Goal: Task Accomplishment & Management: Manage account settings

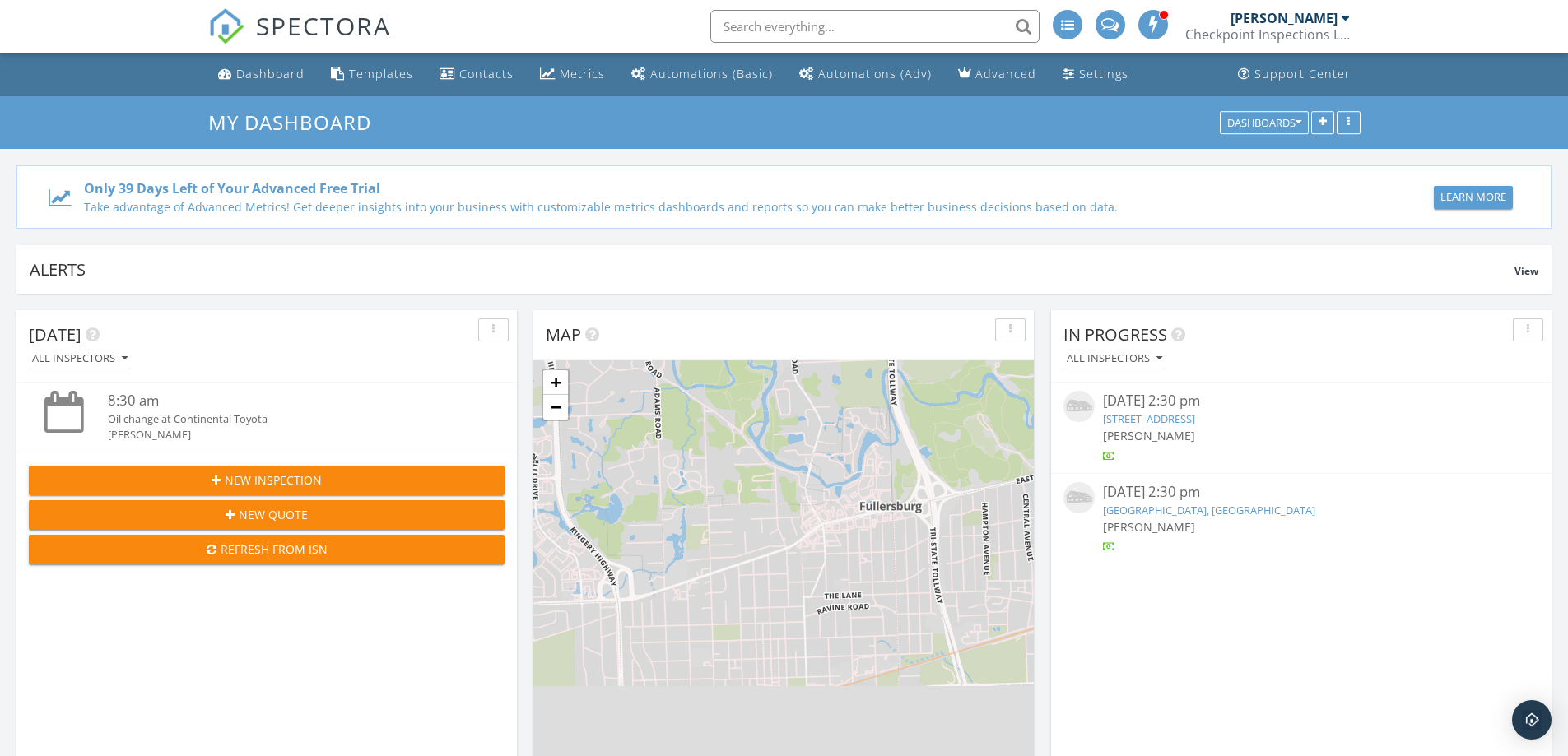
scroll to position [1524, 1594]
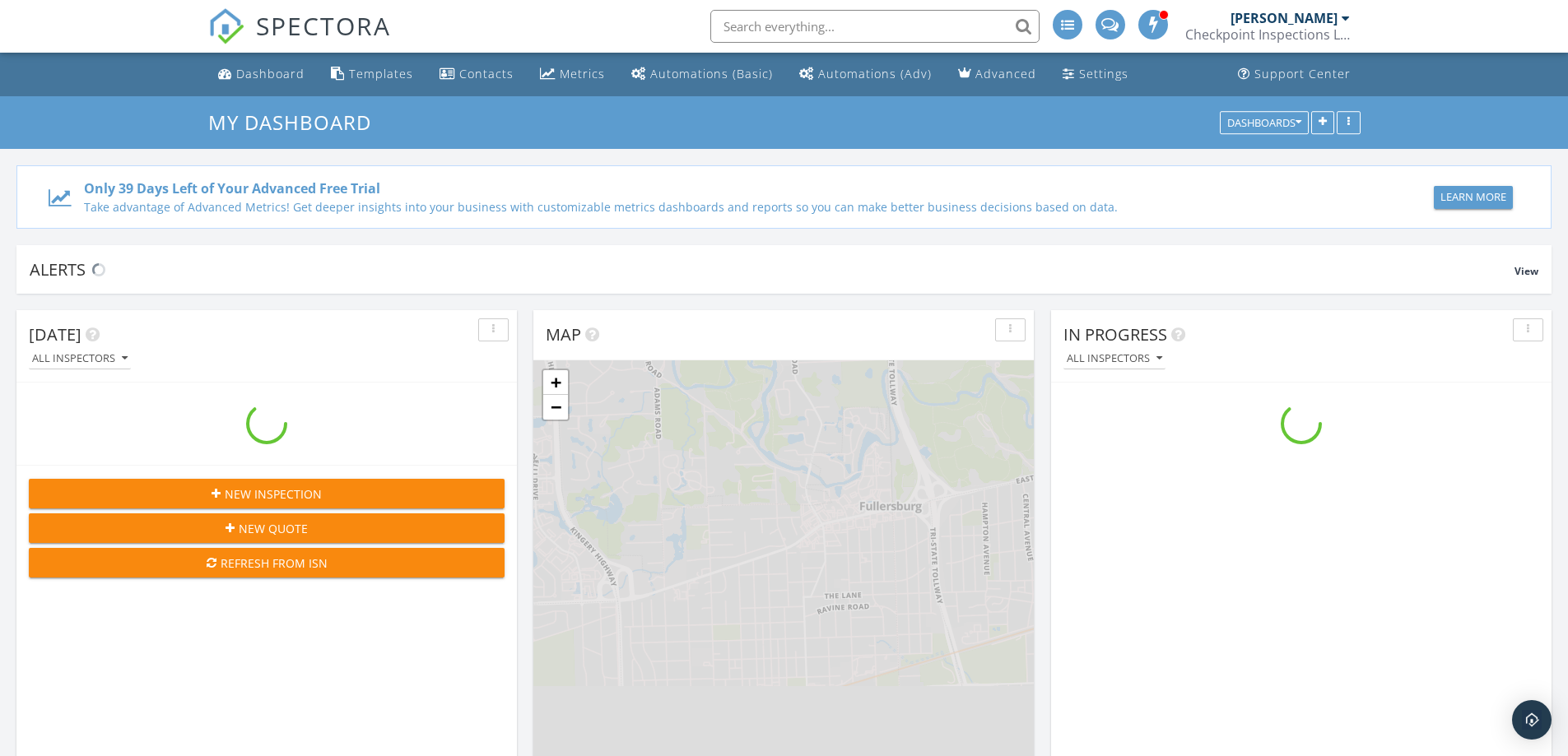
scroll to position [1524, 1594]
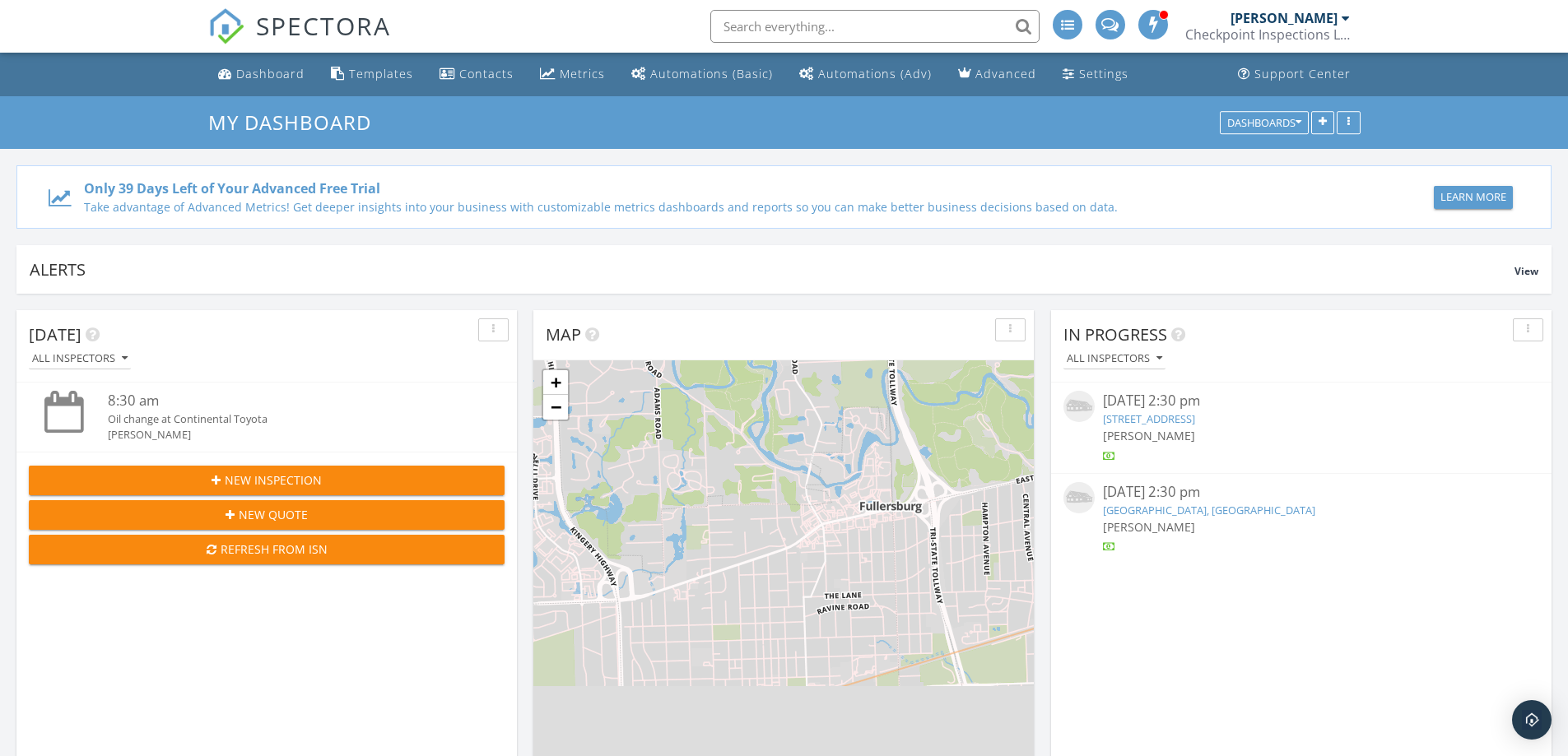
click at [1196, 417] on link "1105 Hillgrove Ave, La Grange , IL 60525" at bounding box center [1149, 419] width 92 height 15
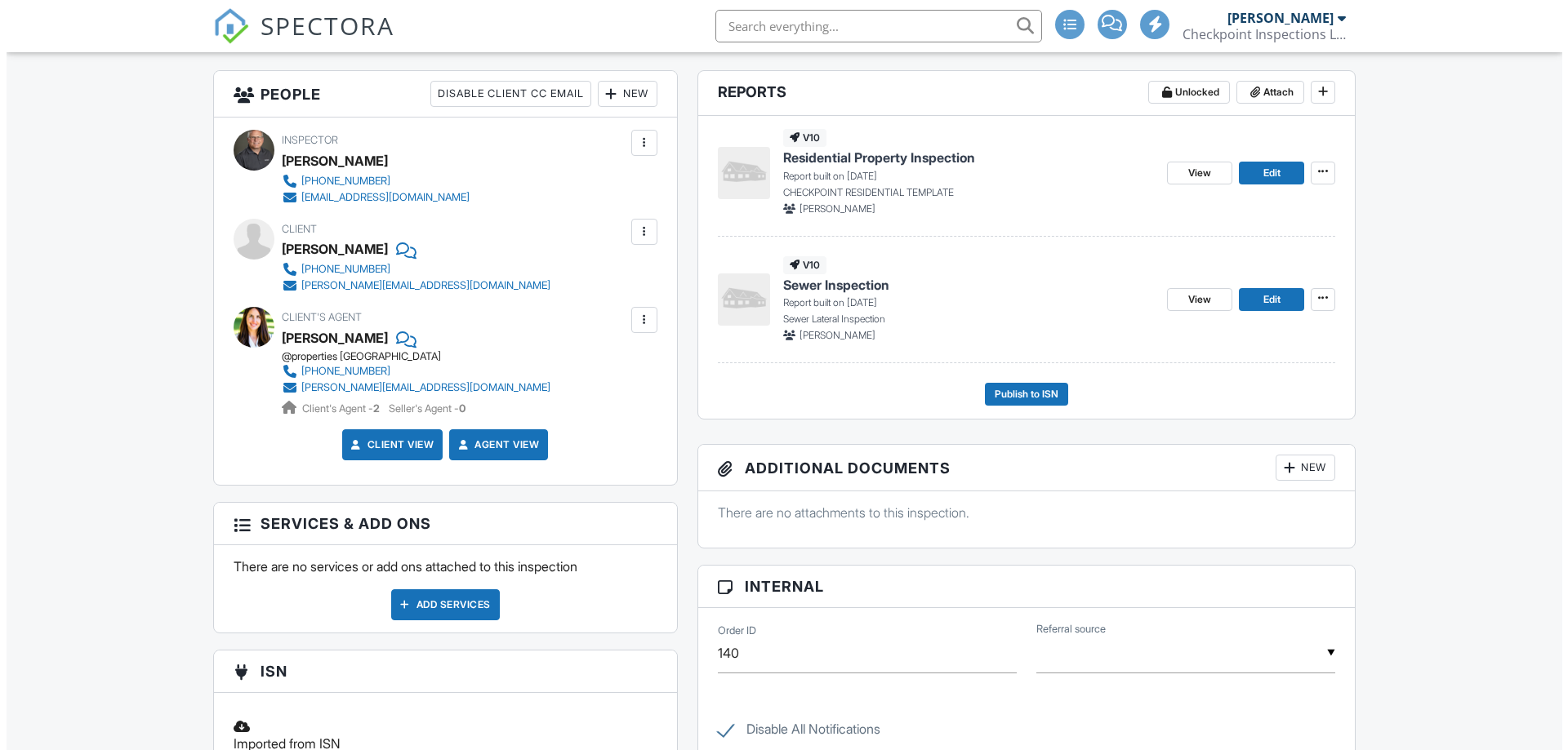
scroll to position [326, 0]
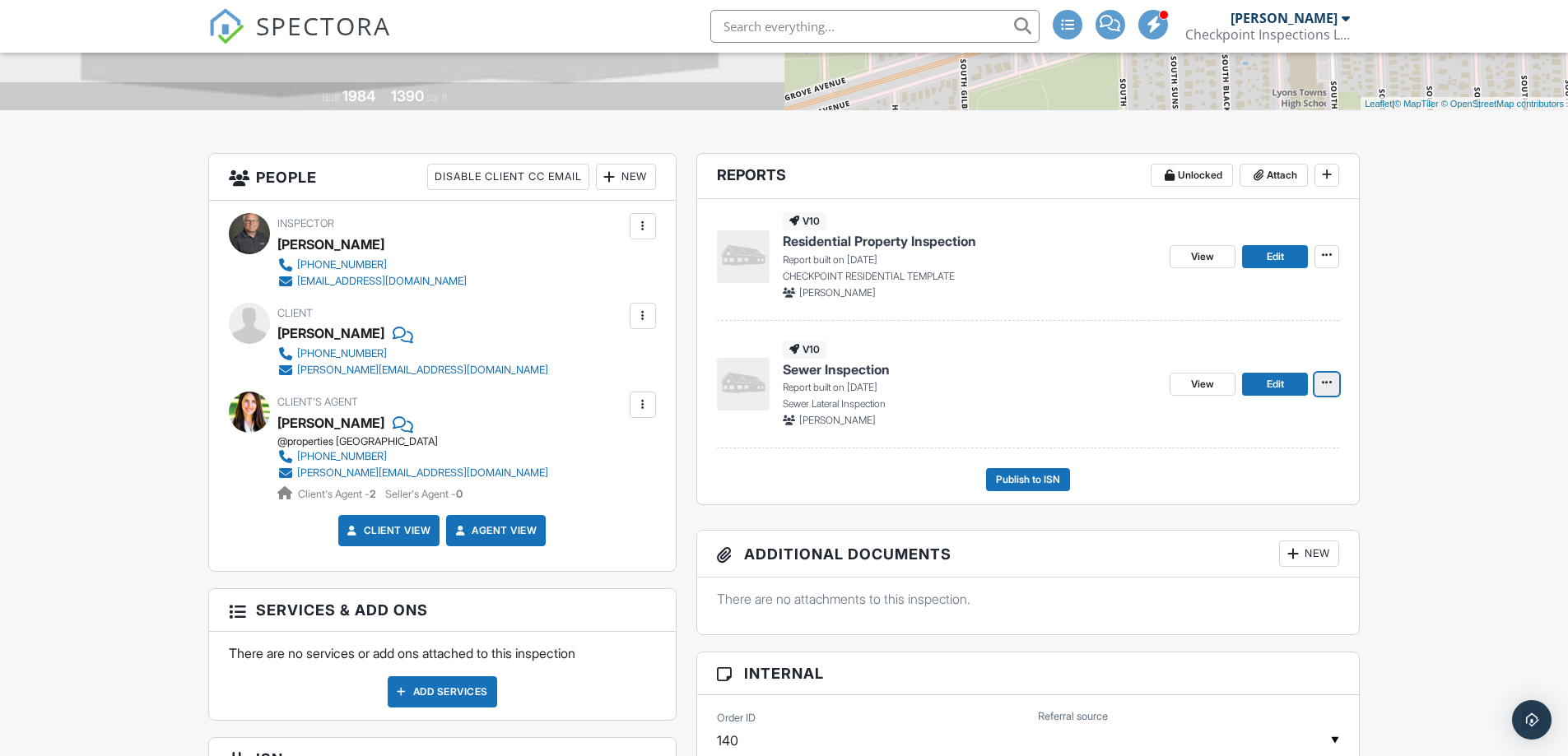
click at [1326, 385] on icon at bounding box center [1327, 383] width 10 height 12
click at [1231, 498] on input "Delete Report" at bounding box center [1245, 505] width 168 height 37
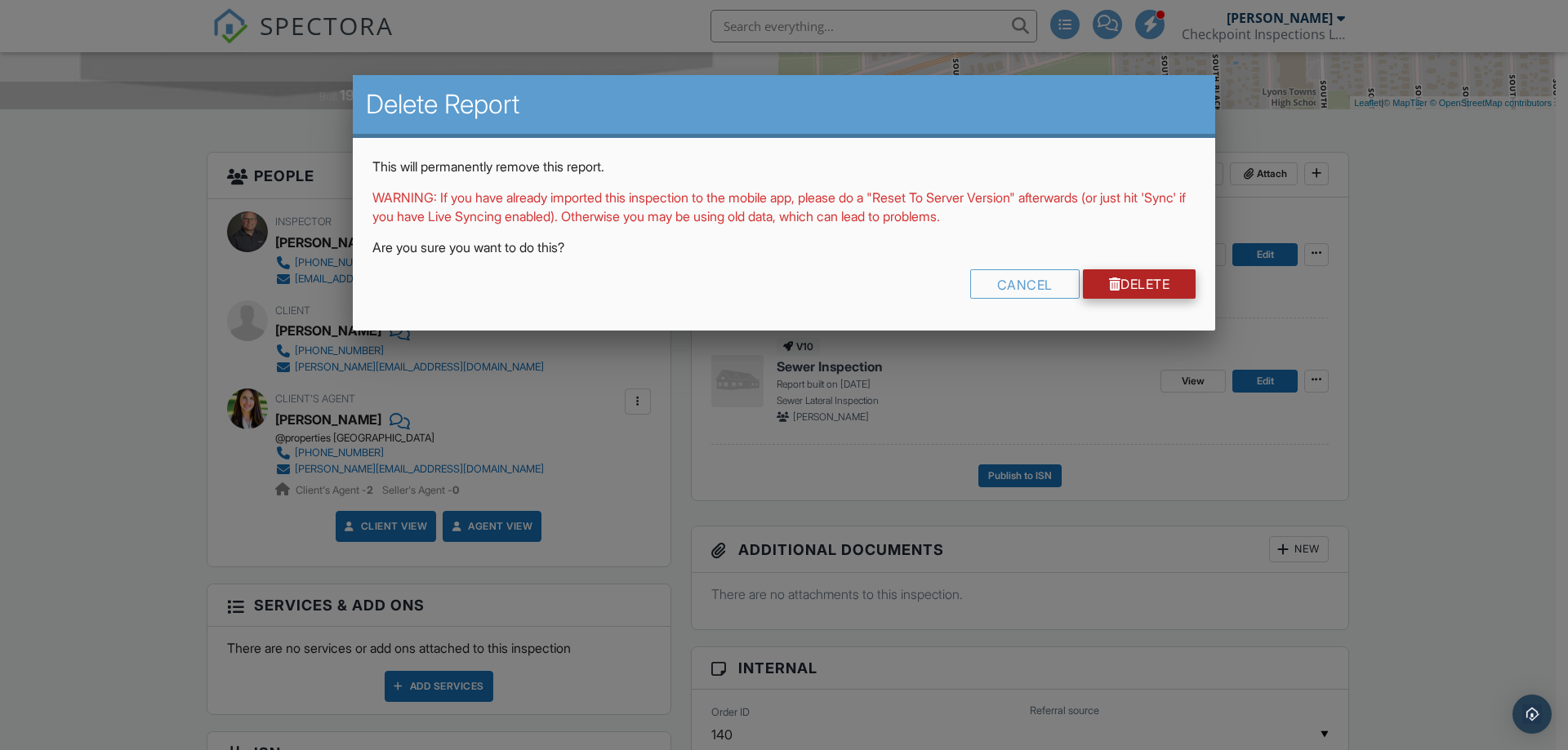
click at [1159, 280] on link "Delete" at bounding box center [1140, 284] width 114 height 30
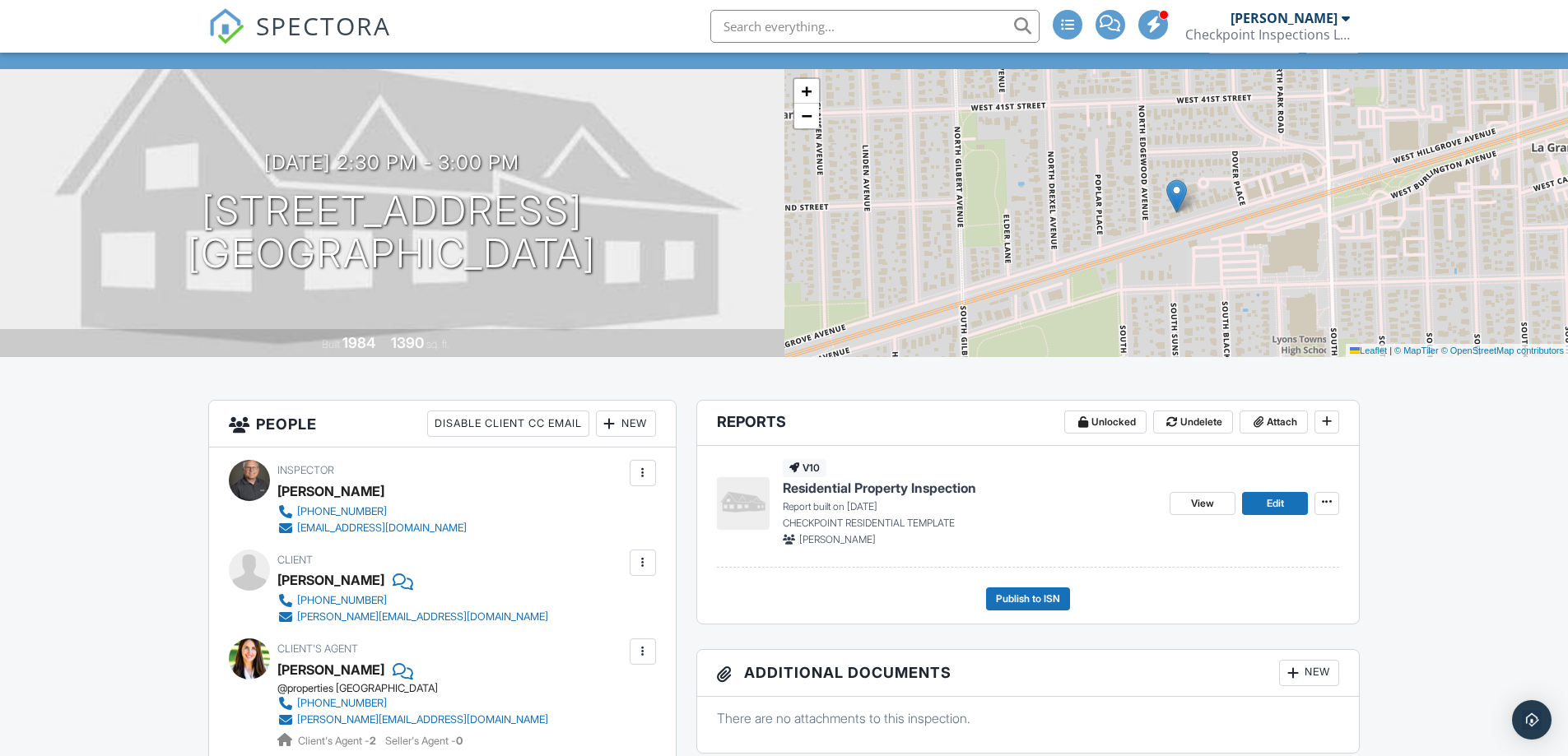
scroll to position [164, 0]
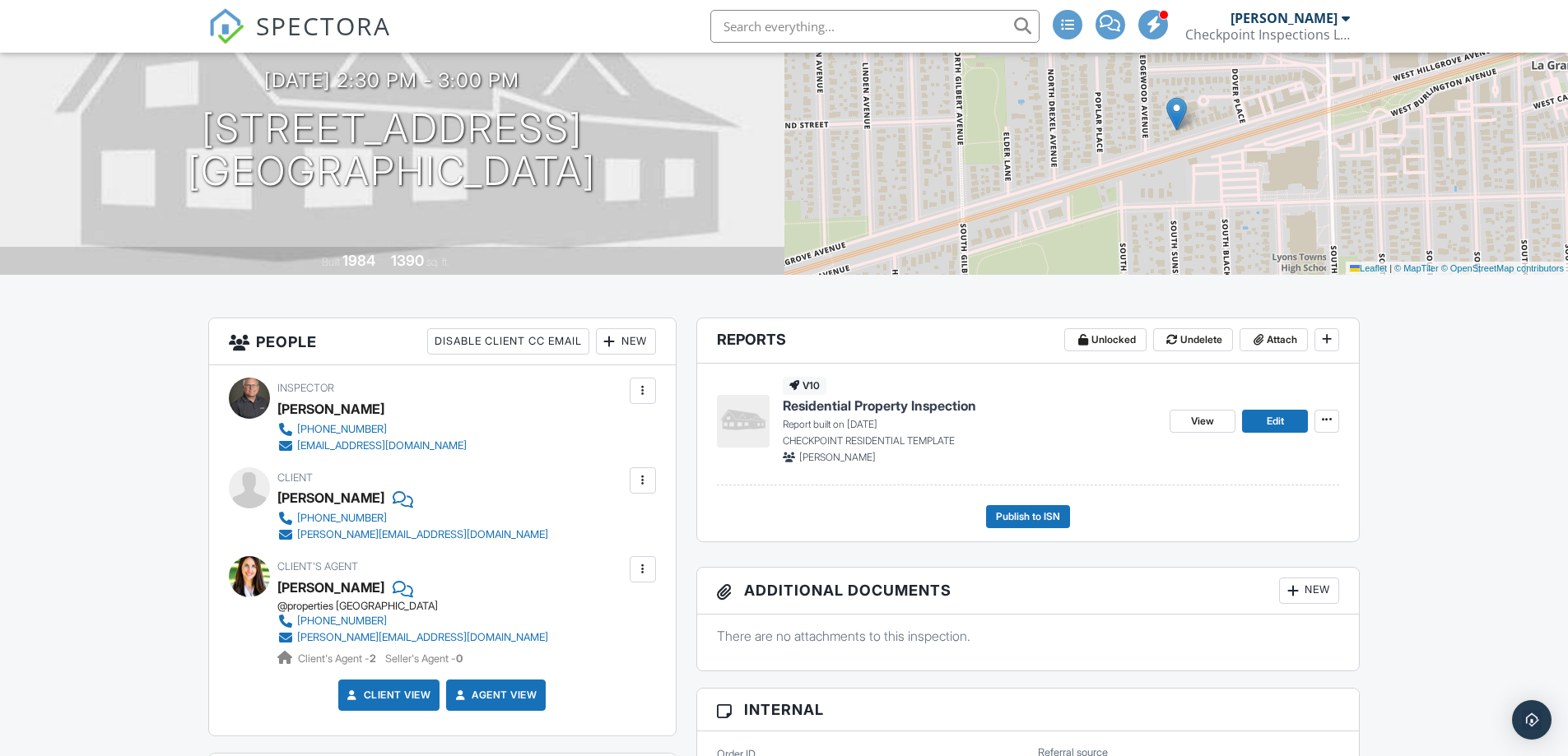
click at [895, 404] on span "Residential Property Inspection" at bounding box center [879, 406] width 194 height 18
